Goal: Transaction & Acquisition: Purchase product/service

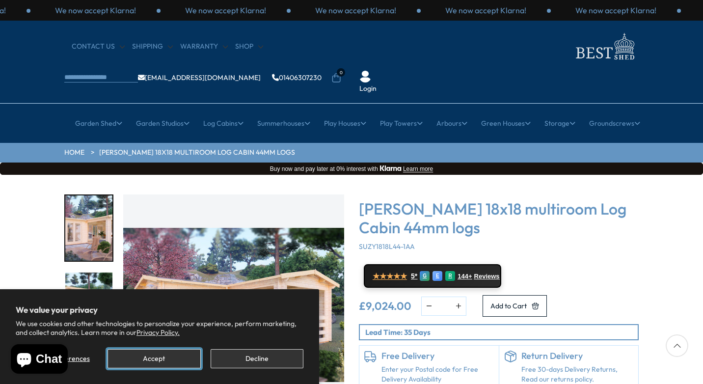
click at [162, 357] on button "Accept" at bounding box center [154, 358] width 93 height 19
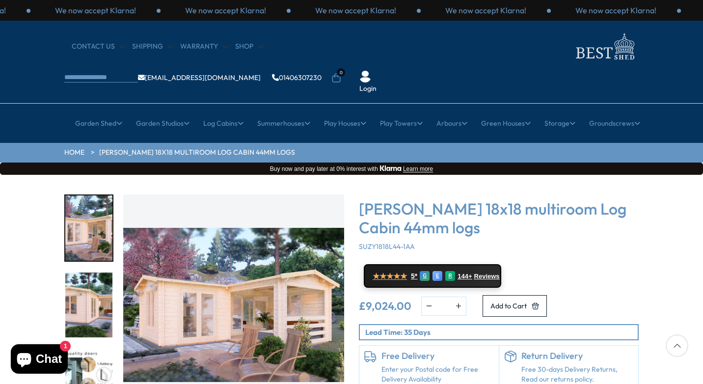
click at [243, 302] on img "1 / 7" at bounding box center [233, 304] width 221 height 221
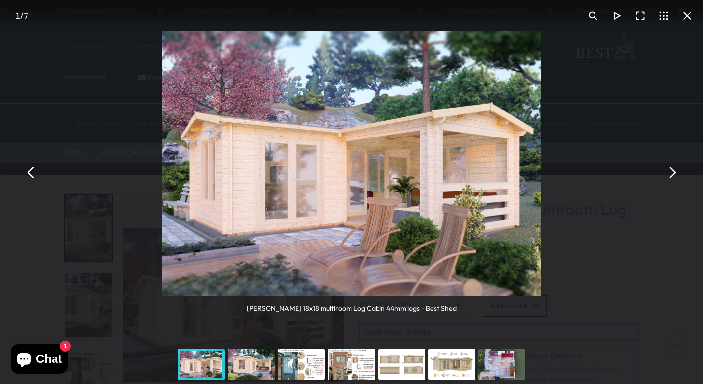
click at [204, 361] on div "You can close this modal content with the ESC key" at bounding box center [201, 364] width 50 height 39
click at [251, 359] on div "You can close this modal content with the ESC key" at bounding box center [251, 364] width 50 height 39
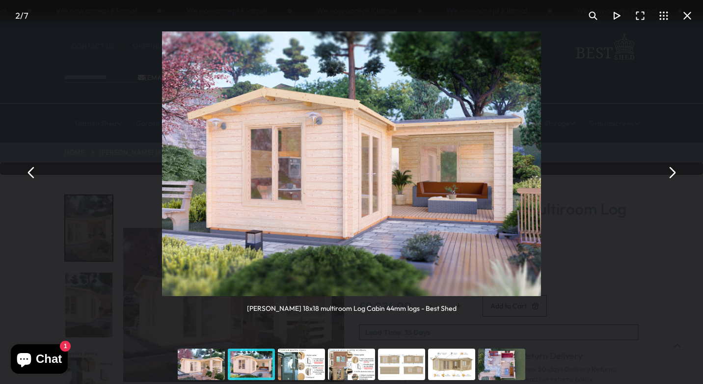
click at [314, 360] on div "You can close this modal content with the ESC key" at bounding box center [301, 364] width 50 height 39
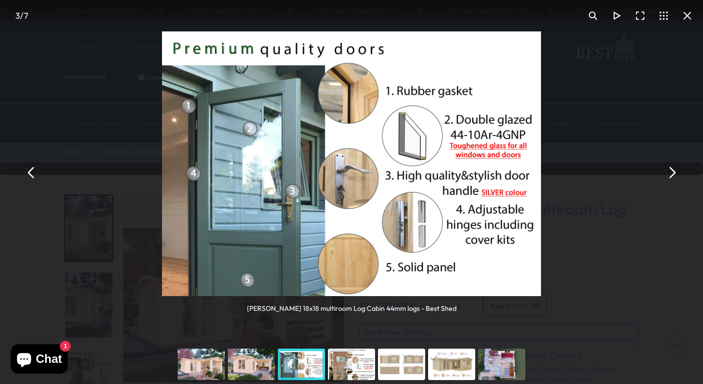
click at [354, 362] on div "You can close this modal content with the ESC key" at bounding box center [352, 364] width 50 height 39
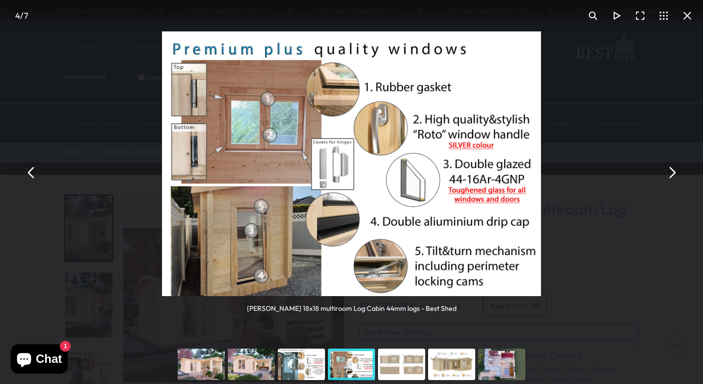
click at [403, 365] on div "You can close this modal content with the ESC key" at bounding box center [402, 364] width 50 height 39
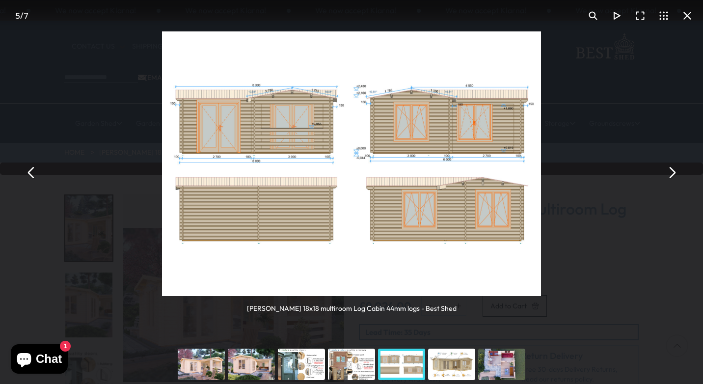
click at [460, 366] on div "You can close this modal content with the ESC key" at bounding box center [452, 364] width 50 height 39
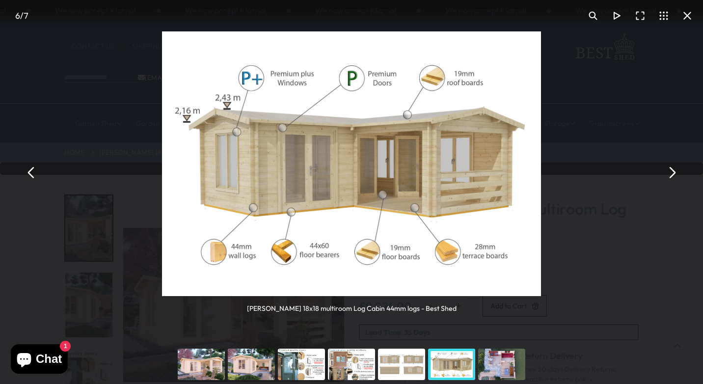
click at [510, 364] on div "You can close this modal content with the ESC key" at bounding box center [502, 364] width 50 height 39
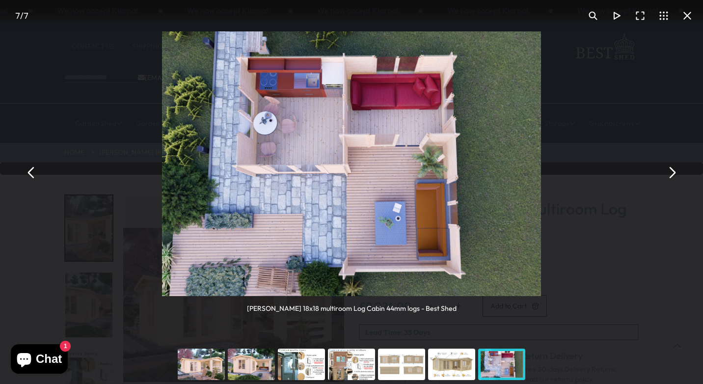
click at [311, 156] on img "You can close this modal content with the ESC key" at bounding box center [351, 163] width 379 height 265
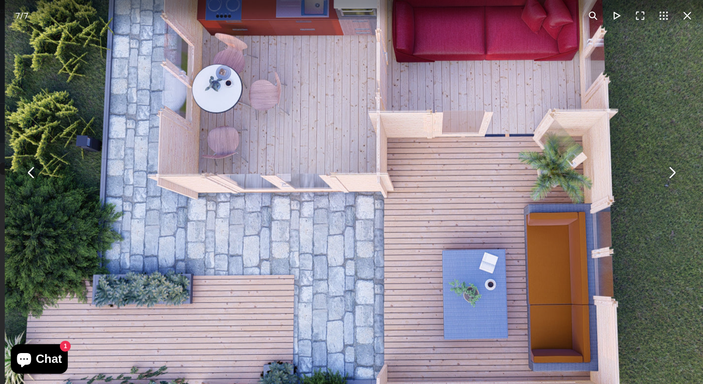
click at [517, 70] on img "You can close this modal content with the ESC key" at bounding box center [395, 172] width 780 height 544
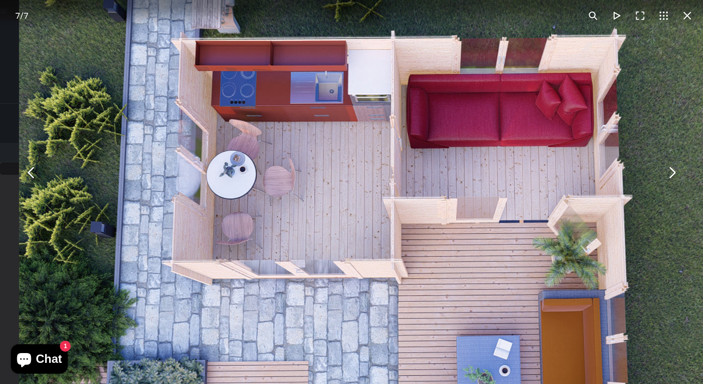
drag, startPoint x: 523, startPoint y: 88, endPoint x: 530, endPoint y: 179, distance: 90.6
click at [530, 179] on img "You can close this modal content with the ESC key" at bounding box center [409, 258] width 780 height 544
